Goal: Check status: Check status

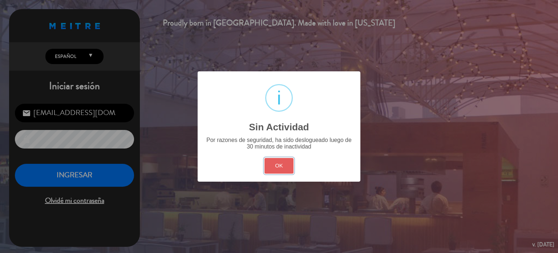
click at [288, 163] on button "OK" at bounding box center [279, 166] width 29 height 16
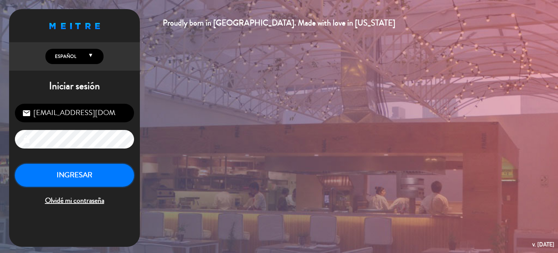
click at [94, 170] on button "INGRESAR" at bounding box center [74, 175] width 119 height 23
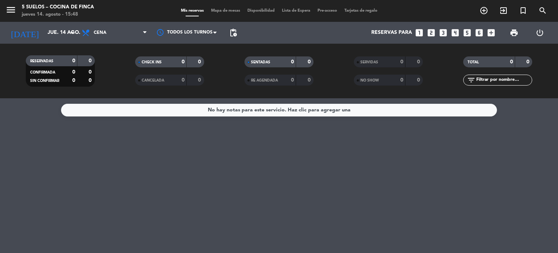
click at [113, 23] on div "Todos los servicios Almuerzo Cena Cena Todos los servicios Almuerzo Cena" at bounding box center [114, 33] width 73 height 22
click at [118, 30] on span "Cena" at bounding box center [114, 33] width 73 height 16
click at [125, 58] on div "menu 5 SUELOS – COCINA DE FINCA [DATE] 14. agosto - 15:48 Mis reservas Mapa de …" at bounding box center [279, 49] width 558 height 98
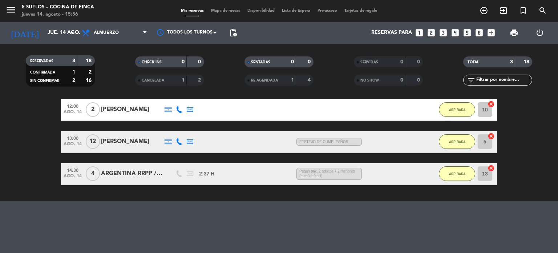
scroll to position [45, 0]
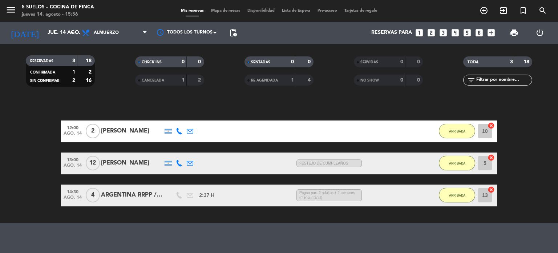
click at [122, 128] on div "[PERSON_NAME]" at bounding box center [132, 130] width 62 height 9
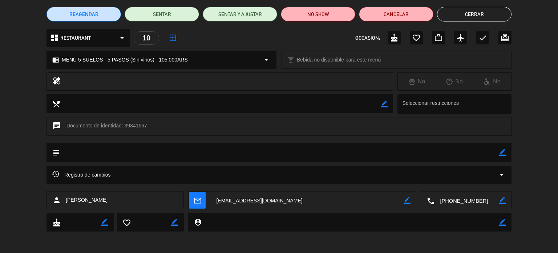
scroll to position [0, 0]
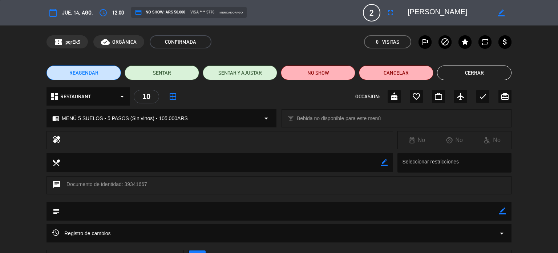
click at [464, 72] on button "Cerrar" at bounding box center [474, 72] width 74 height 15
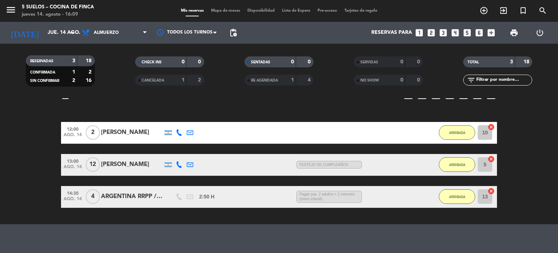
scroll to position [65, 0]
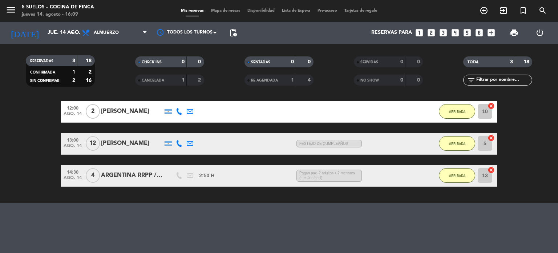
click at [128, 176] on div "ARGENTINA RRPP / [PERSON_NAME]" at bounding box center [132, 174] width 62 height 9
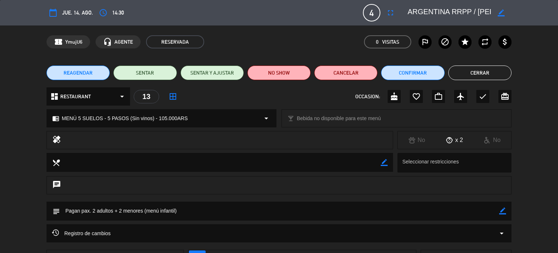
scroll to position [0, 28]
drag, startPoint x: 410, startPoint y: 9, endPoint x: 511, endPoint y: 25, distance: 102.3
click at [511, 25] on div "calendar_today [DEMOGRAPHIC_DATA]. 14, ago. access_time 14:30 4 ARGENTINA RRPP …" at bounding box center [279, 12] width 558 height 25
